Goal: Navigation & Orientation: Go to known website

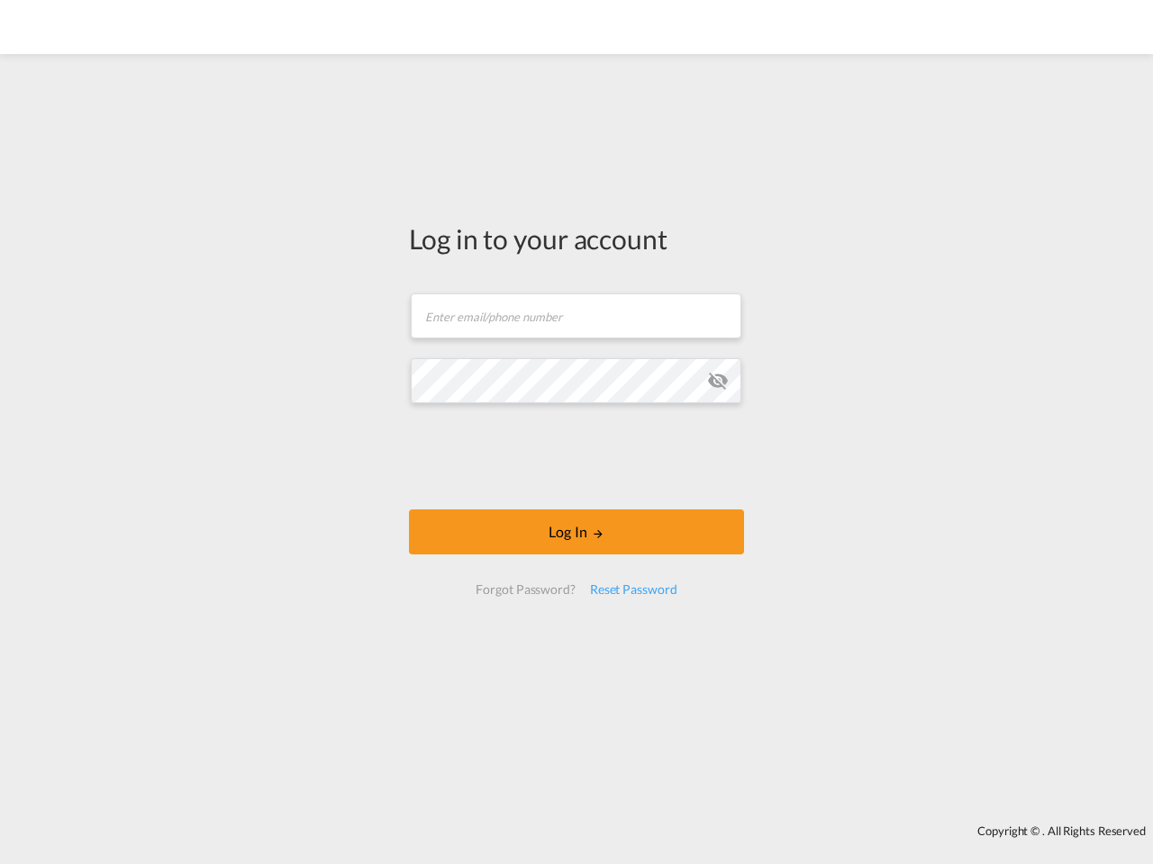
click at [718, 381] on md-icon "icon-eye-off" at bounding box center [718, 381] width 22 height 22
click at [576, 532] on button "Log In" at bounding box center [576, 532] width 335 height 45
click at [632, 590] on div "Reset Password" at bounding box center [634, 590] width 102 height 32
